Goal: Register for event/course

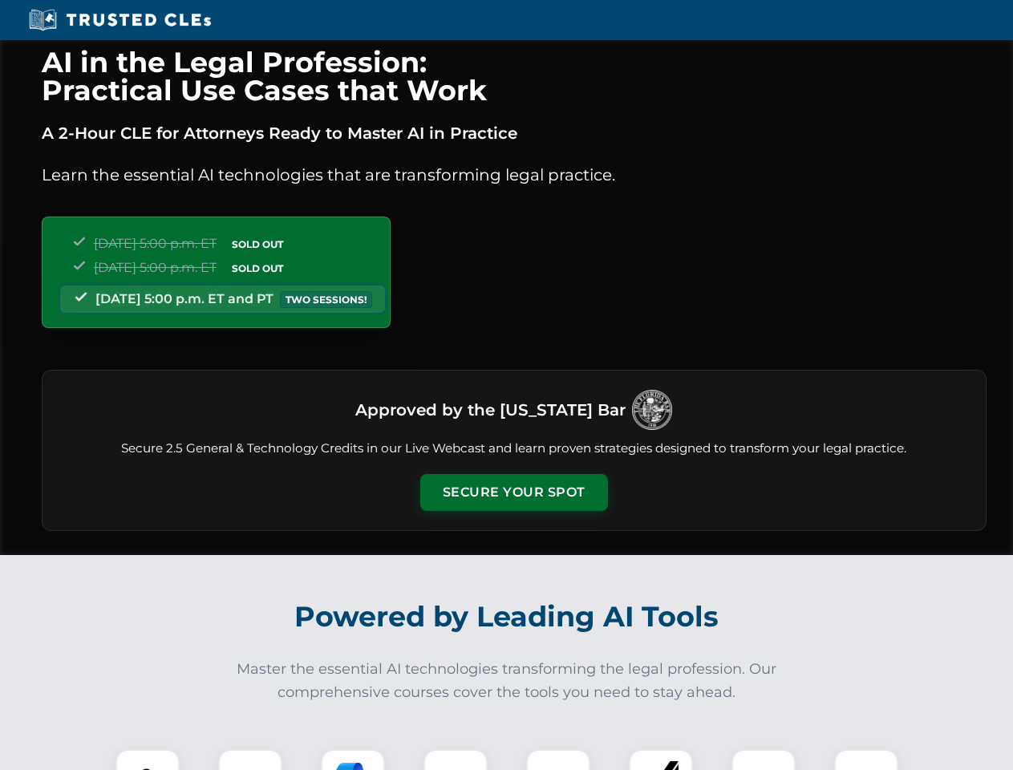
click at [513, 493] on button "Secure Your Spot" at bounding box center [514, 492] width 188 height 37
click at [148, 760] on img at bounding box center [147, 781] width 47 height 47
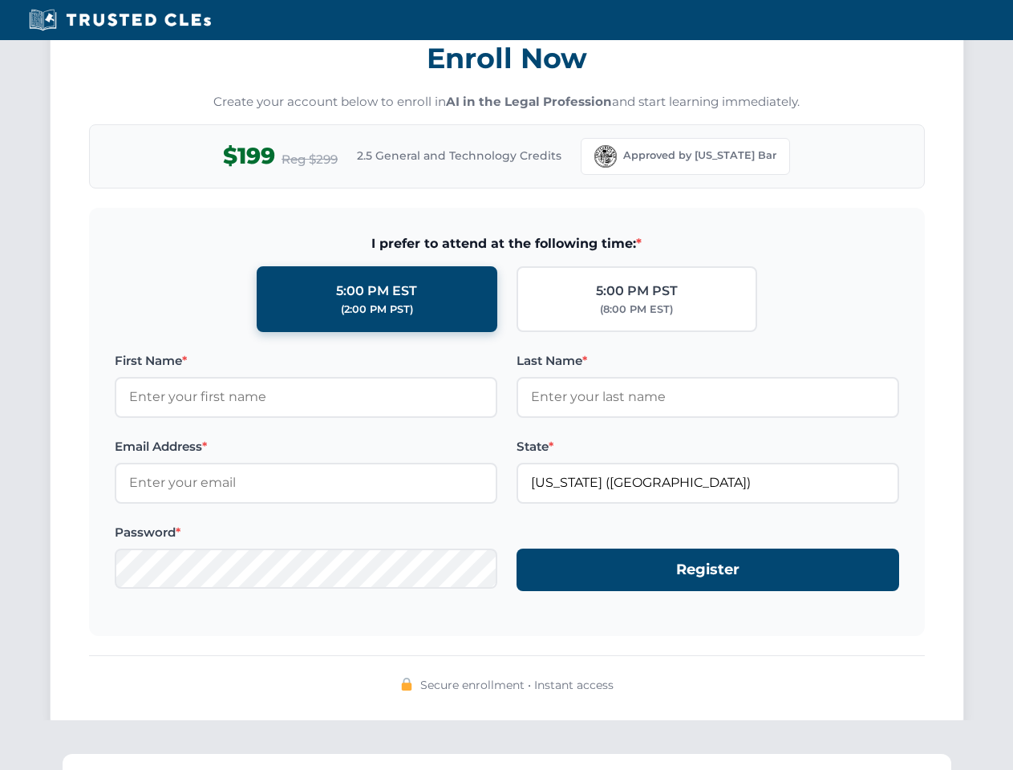
scroll to position [1575, 0]
